Goal: Find specific page/section: Find specific page/section

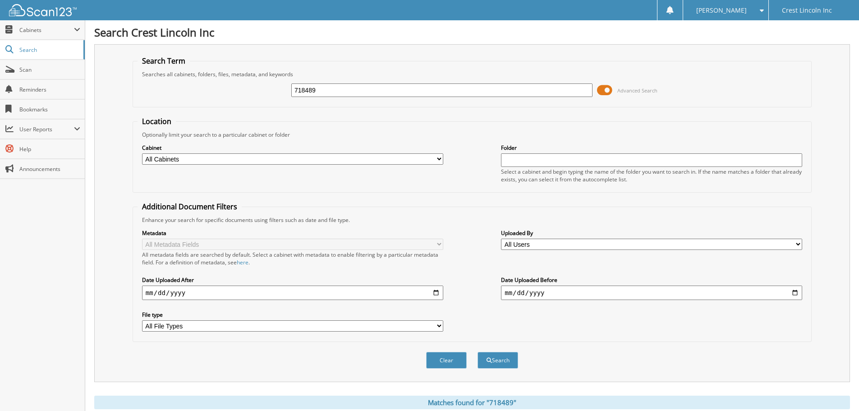
click at [608, 89] on span at bounding box center [604, 90] width 15 height 14
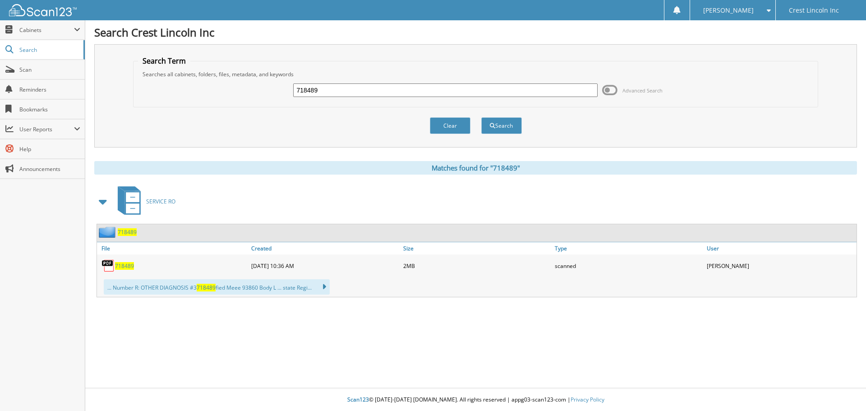
click at [122, 263] on span "718489" at bounding box center [124, 266] width 19 height 8
click at [130, 231] on span "718489" at bounding box center [127, 232] width 19 height 8
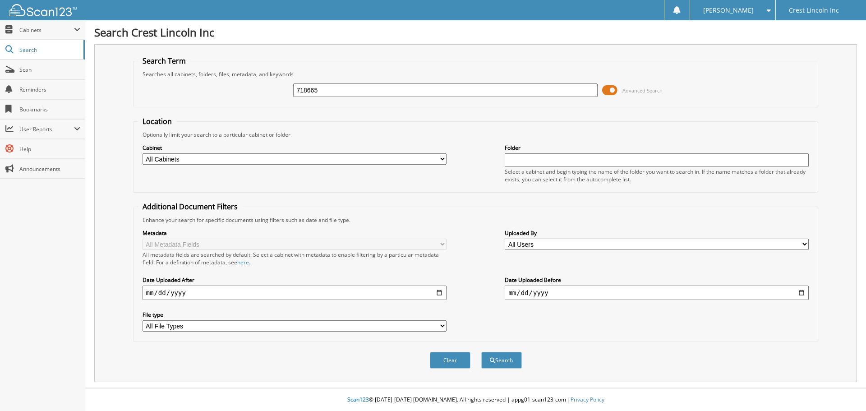
type input "718665"
click at [613, 90] on span at bounding box center [609, 90] width 15 height 14
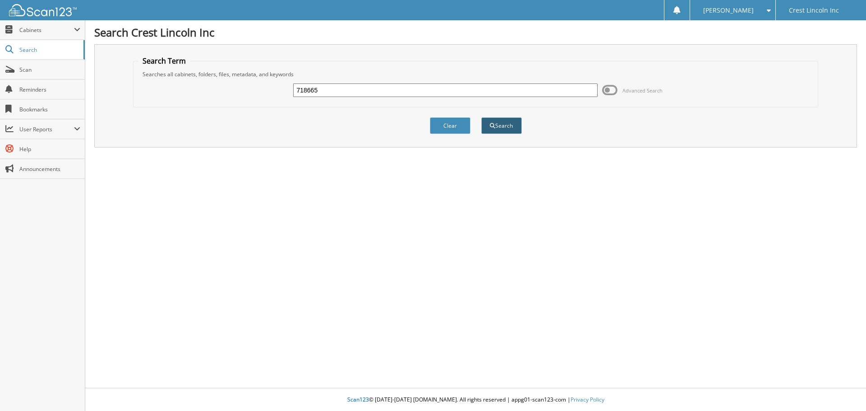
click at [505, 124] on button "Search" at bounding box center [501, 125] width 41 height 17
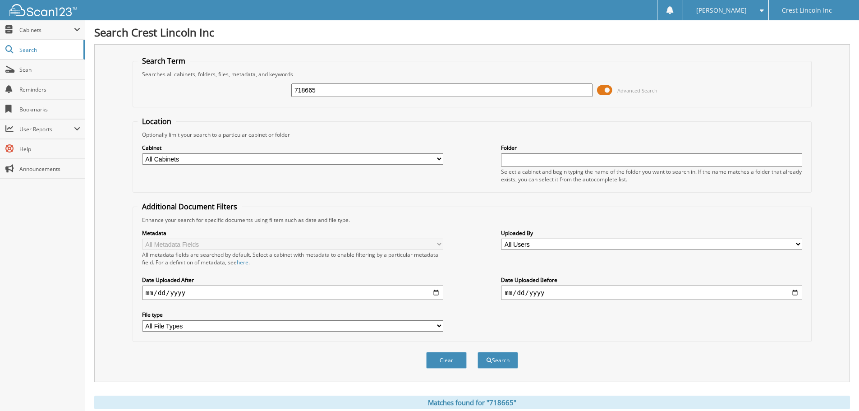
click at [610, 91] on span at bounding box center [604, 90] width 15 height 14
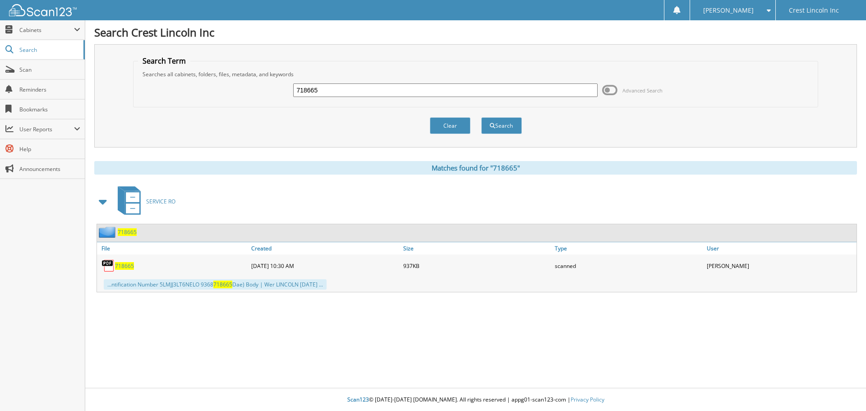
click at [128, 265] on span "718665" at bounding box center [124, 266] width 19 height 8
click at [127, 231] on span "718665" at bounding box center [127, 232] width 19 height 8
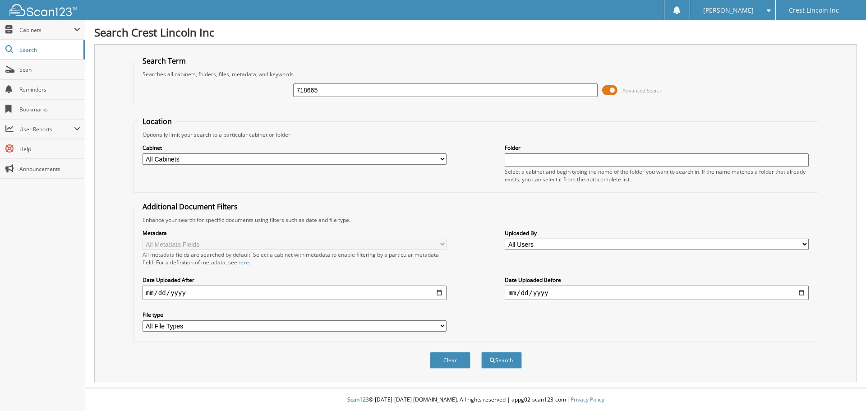
type input "718665"
click at [606, 88] on span at bounding box center [609, 90] width 15 height 14
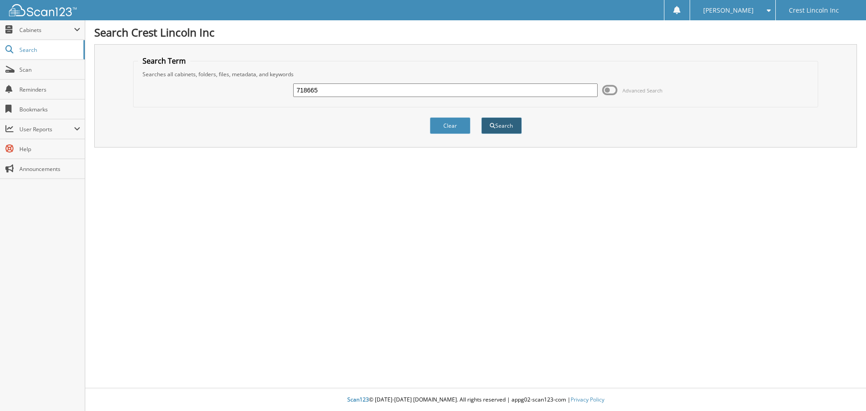
click at [500, 124] on button "Search" at bounding box center [501, 125] width 41 height 17
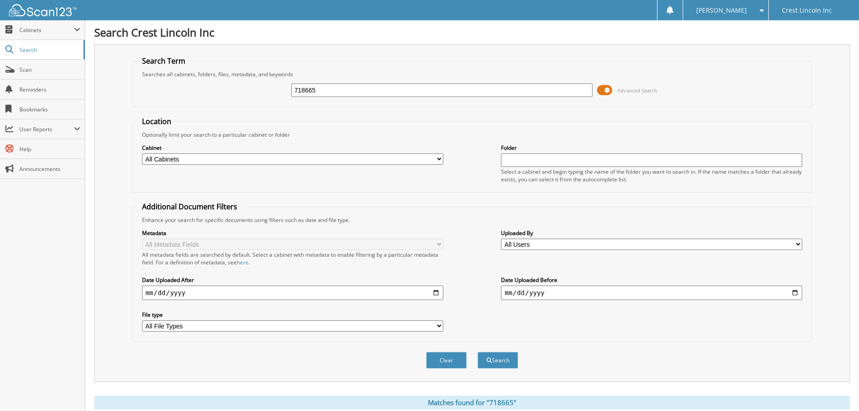
click at [604, 88] on span at bounding box center [604, 90] width 15 height 14
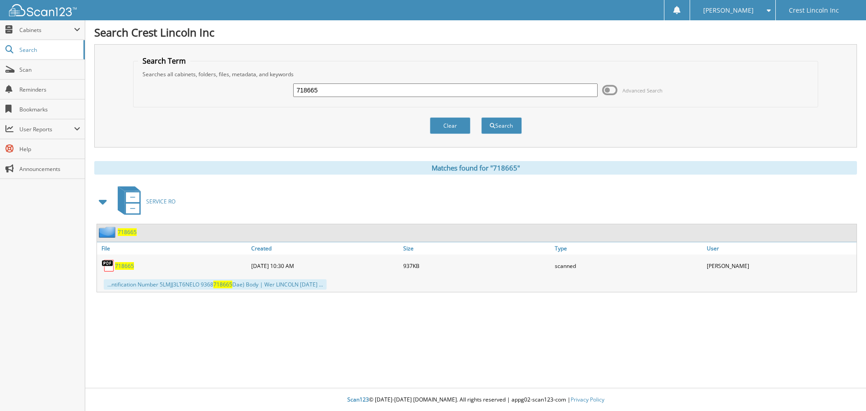
click at [127, 266] on span "718665" at bounding box center [124, 266] width 19 height 8
